Goal: Task Accomplishment & Management: Manage account settings

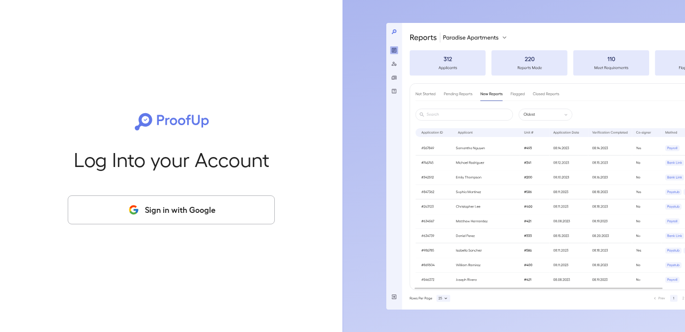
click at [181, 205] on button "Sign in with Google" at bounding box center [171, 209] width 207 height 29
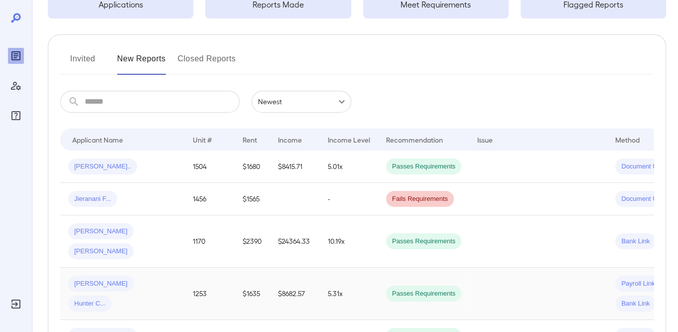
scroll to position [100, 0]
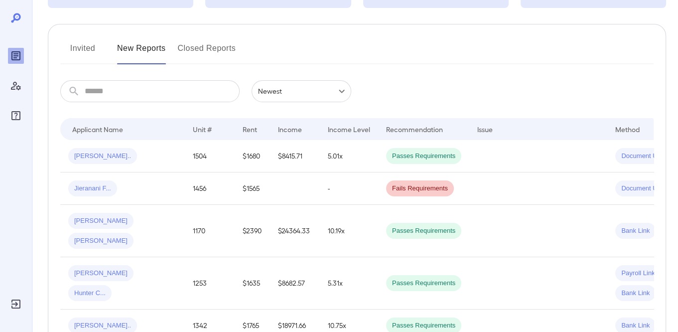
click at [72, 47] on button "Invited" at bounding box center [82, 52] width 45 height 24
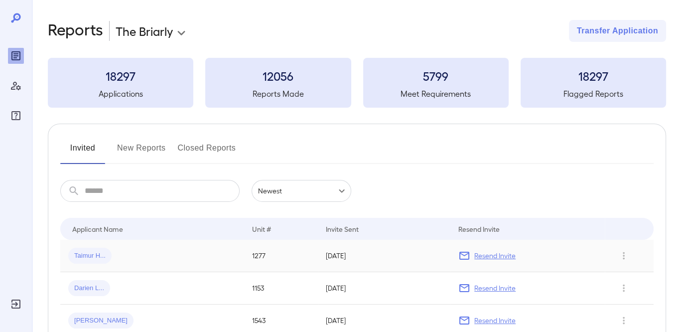
click at [496, 256] on p "Resend Invite" at bounding box center [494, 255] width 41 height 10
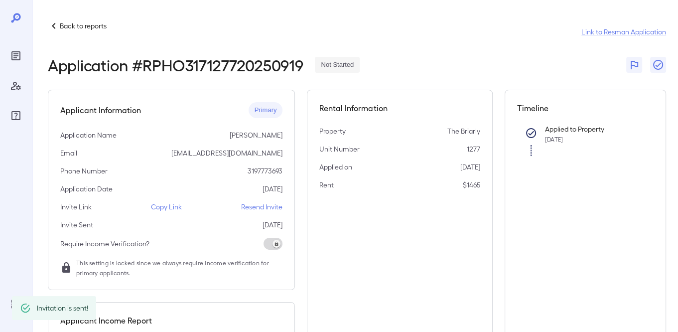
click at [261, 205] on p "Resend Invite" at bounding box center [261, 207] width 41 height 10
